Goal: Find specific page/section: Find specific page/section

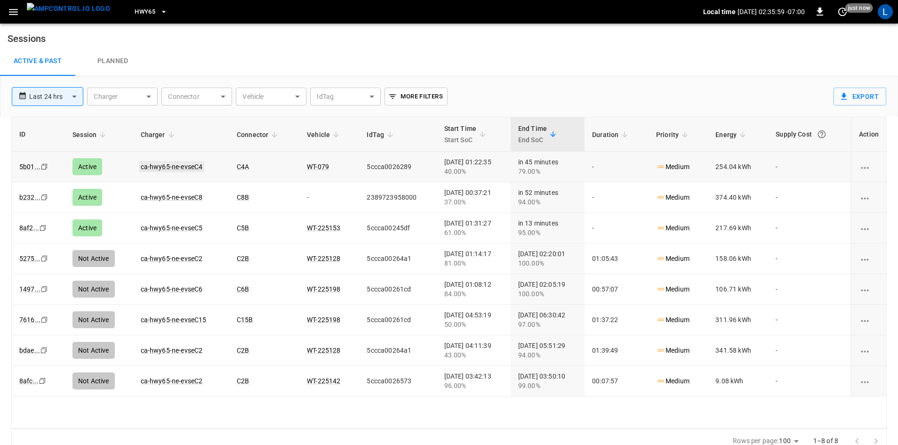
click at [186, 166] on link "ca-hwy65-ne-evseC4" at bounding box center [172, 166] width 66 height 11
click at [169, 230] on link "ca-hwy65-ne-evseC5" at bounding box center [172, 227] width 66 height 11
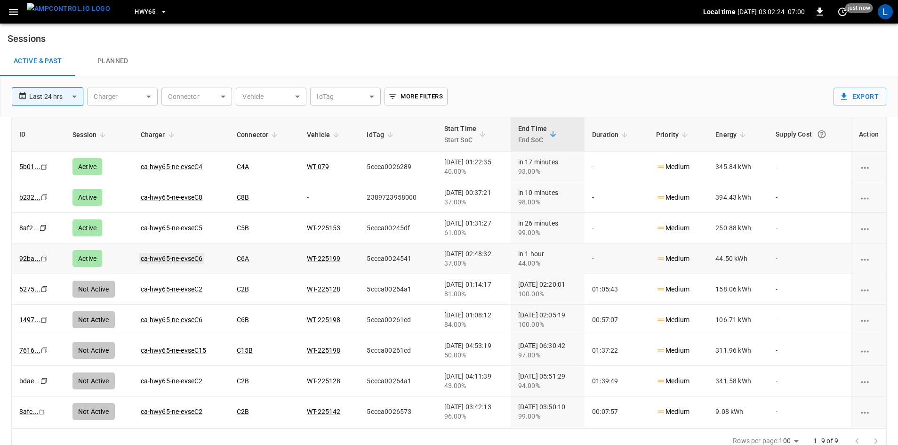
click at [192, 260] on link "ca-hwy65-ne-evseC6" at bounding box center [172, 258] width 66 height 11
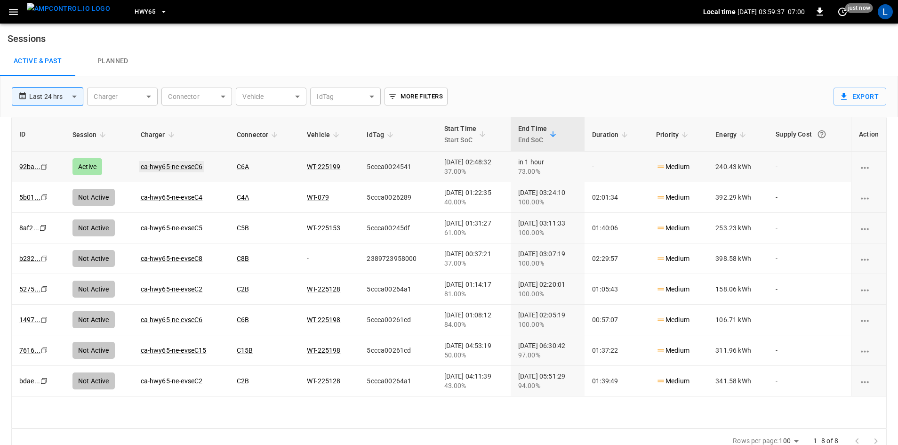
click at [191, 165] on link "ca-hwy65-ne-evseC6" at bounding box center [172, 166] width 66 height 11
